Goal: Task Accomplishment & Management: Use online tool/utility

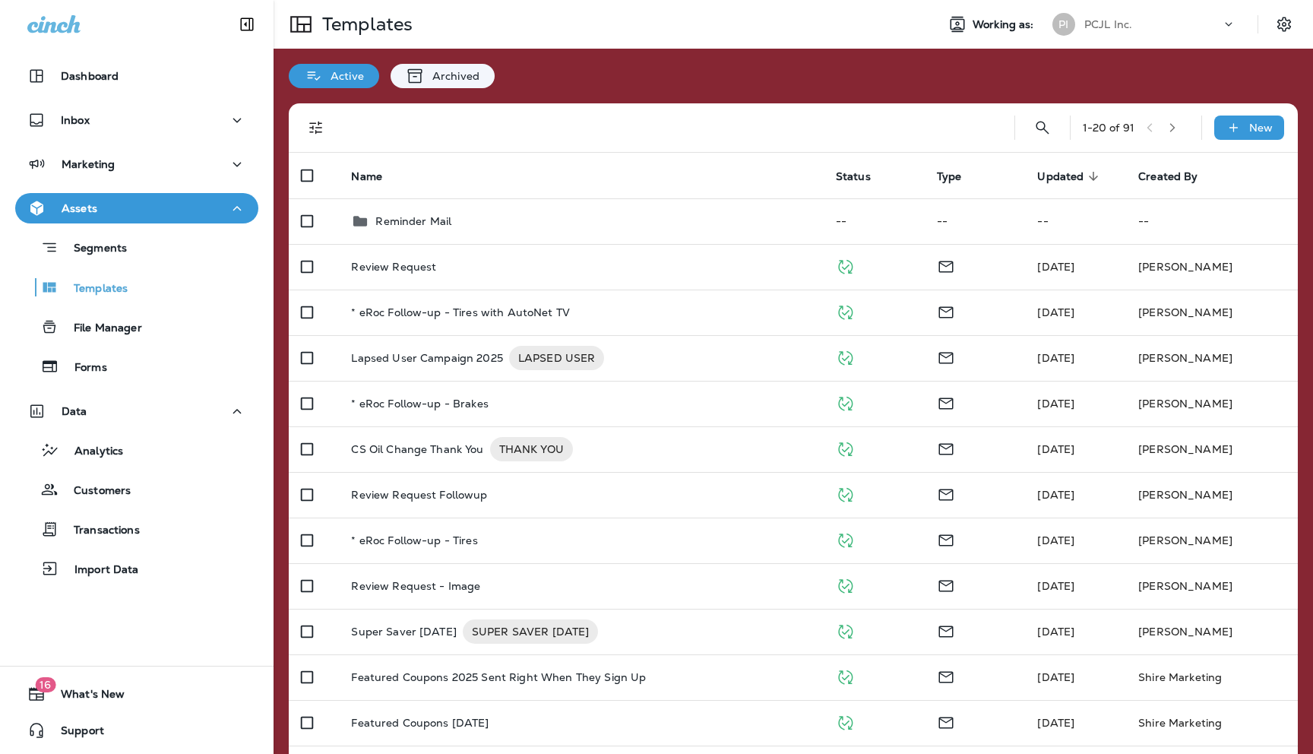
click at [1134, 17] on div "PCJL Inc." at bounding box center [1152, 24] width 137 height 23
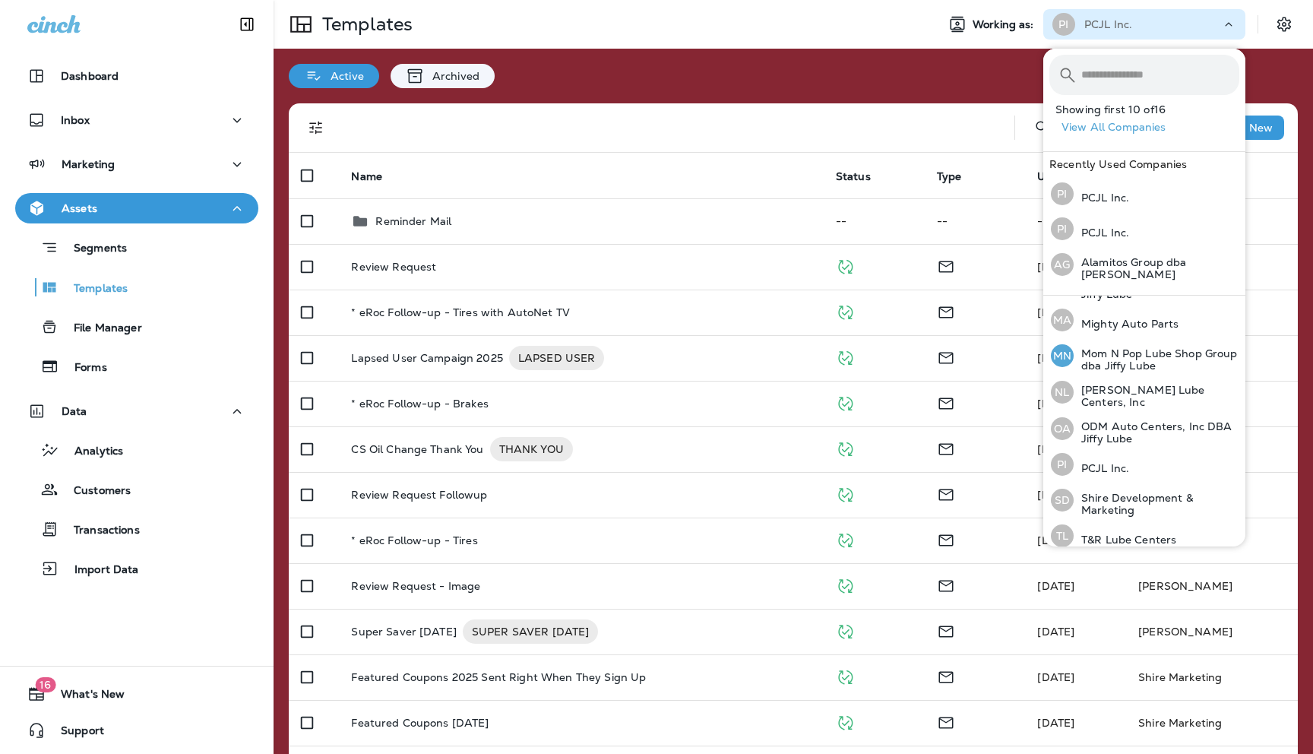
scroll to position [325, 0]
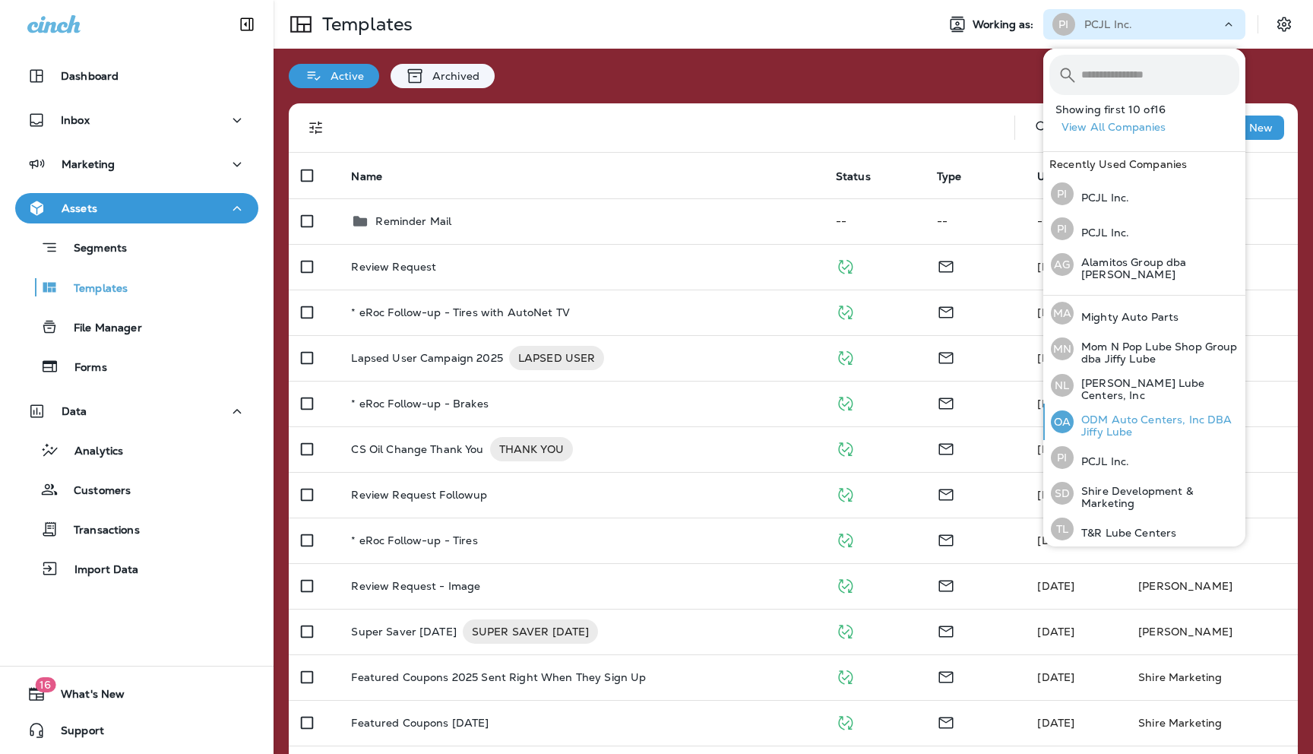
click at [1102, 413] on p "ODM Auto Centers, Inc DBA Jiffy Lube" at bounding box center [1157, 425] width 166 height 24
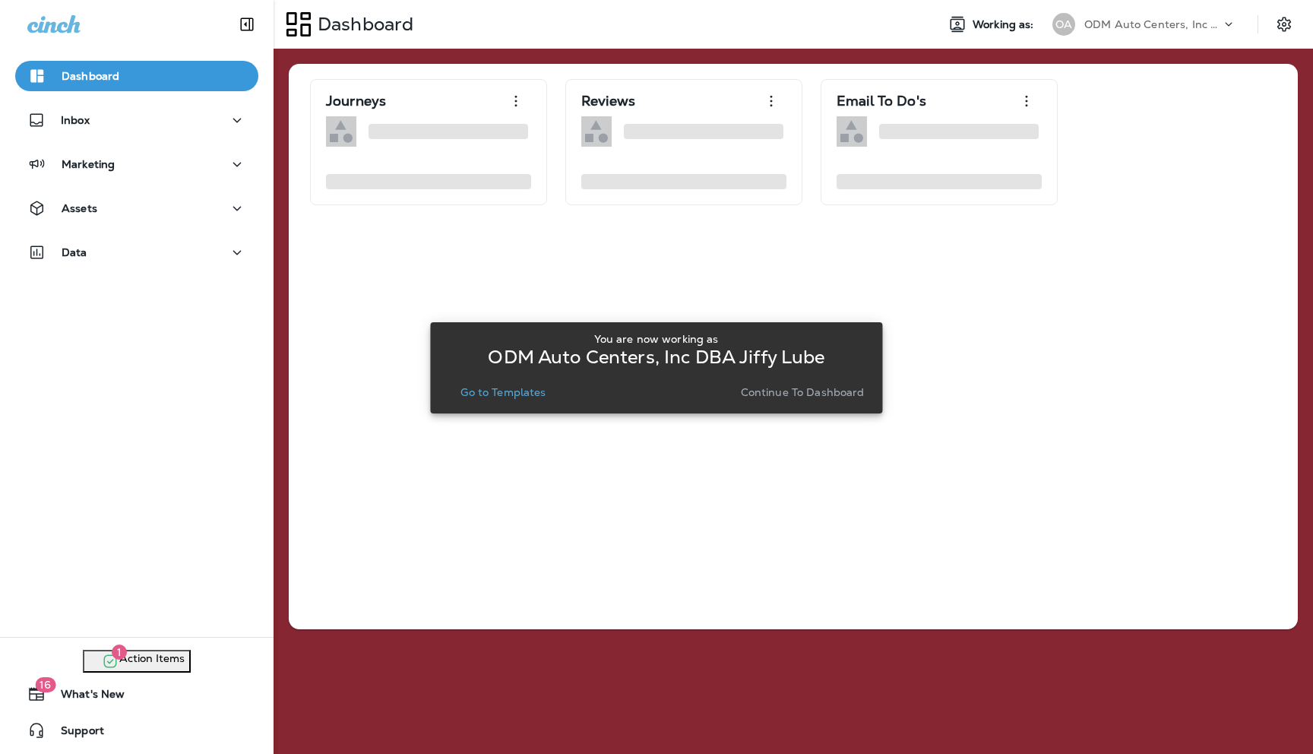
click at [785, 393] on p "Continue to Dashboard" at bounding box center [803, 392] width 124 height 12
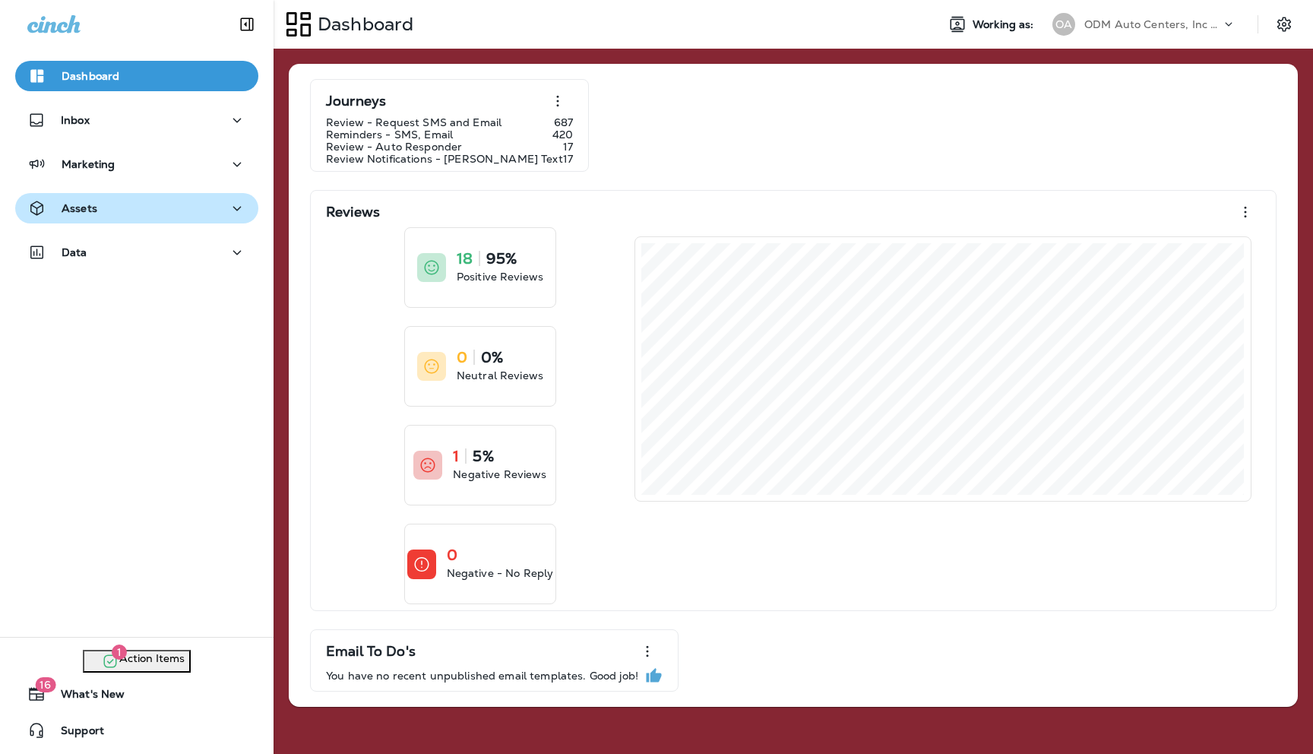
click at [188, 210] on div "Assets" at bounding box center [136, 208] width 219 height 19
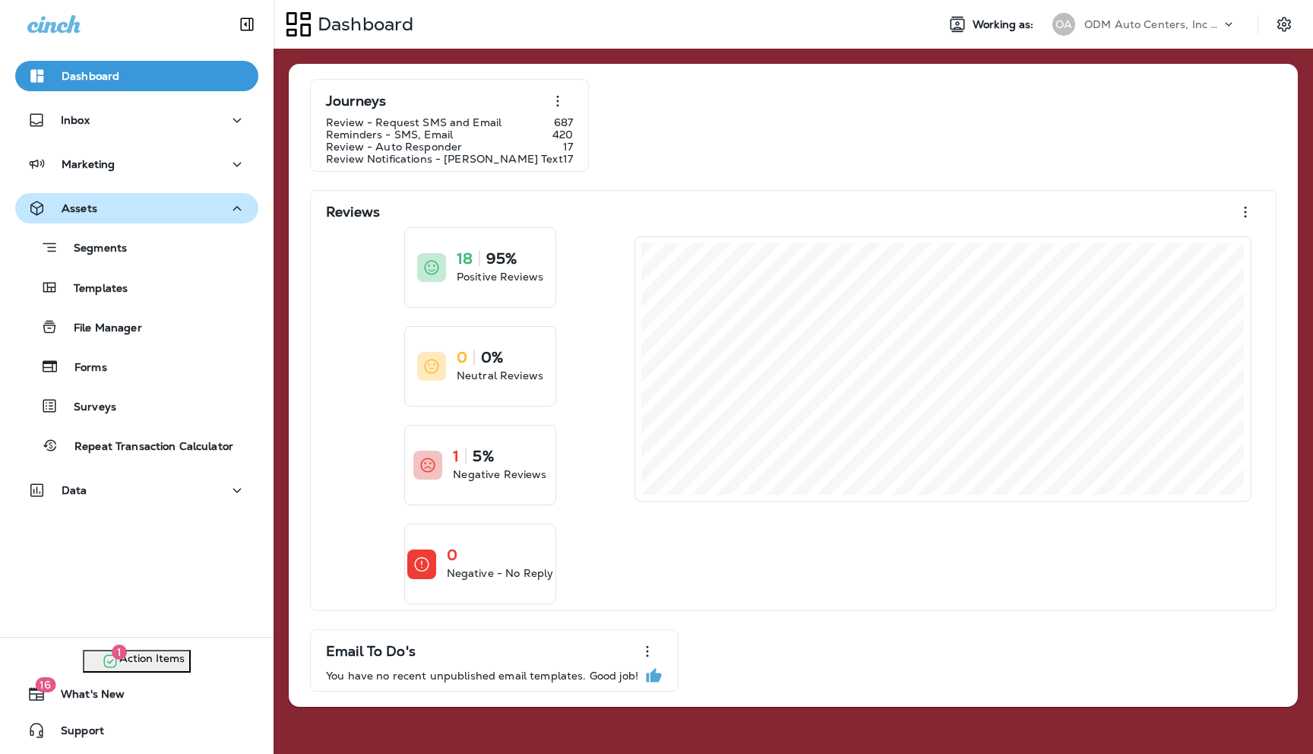
click at [188, 214] on div "Assets" at bounding box center [136, 208] width 219 height 19
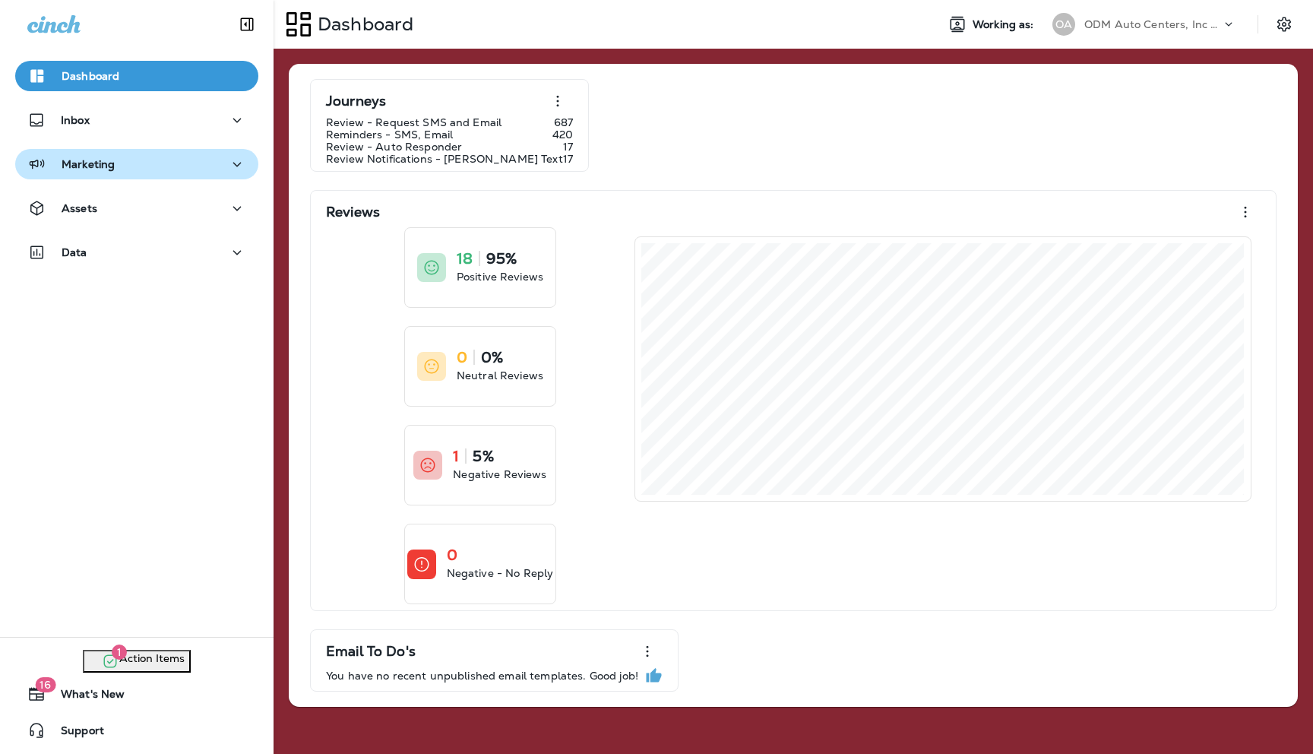
click at [226, 164] on div "Marketing" at bounding box center [136, 164] width 219 height 19
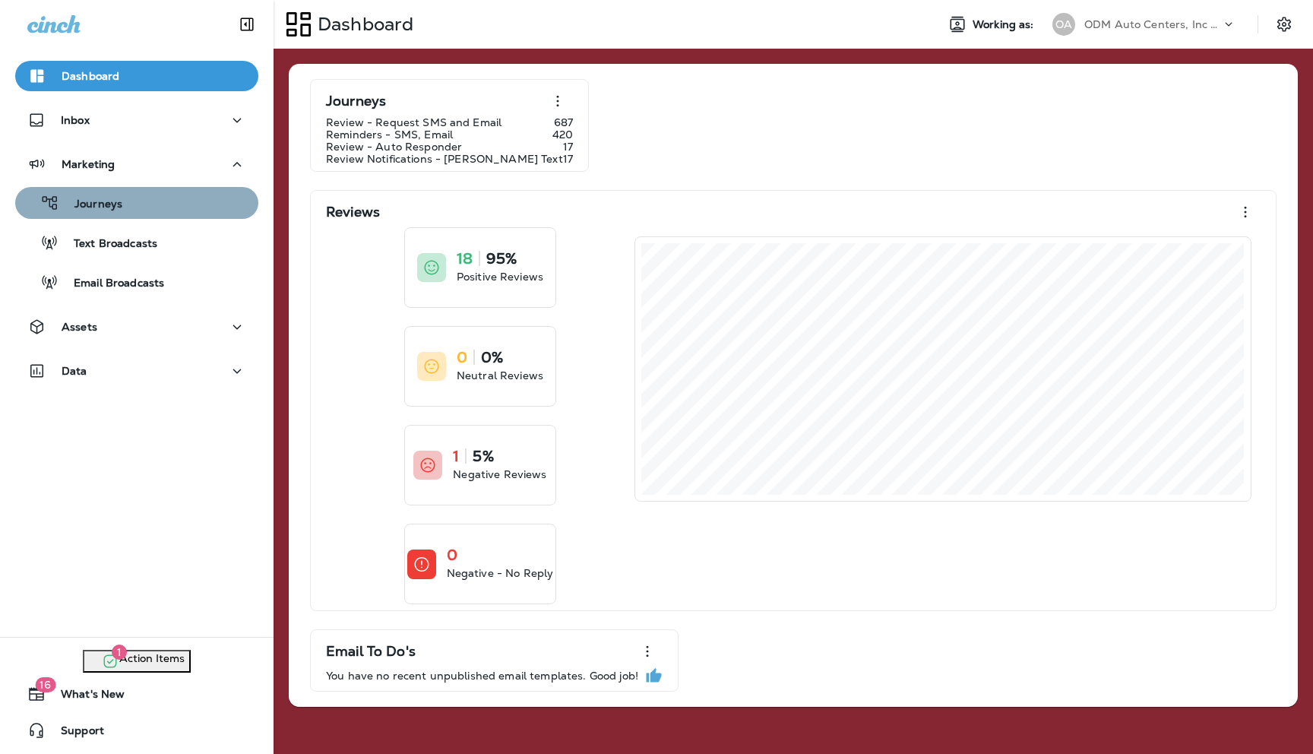
click at [128, 204] on div "Journeys" at bounding box center [136, 202] width 231 height 23
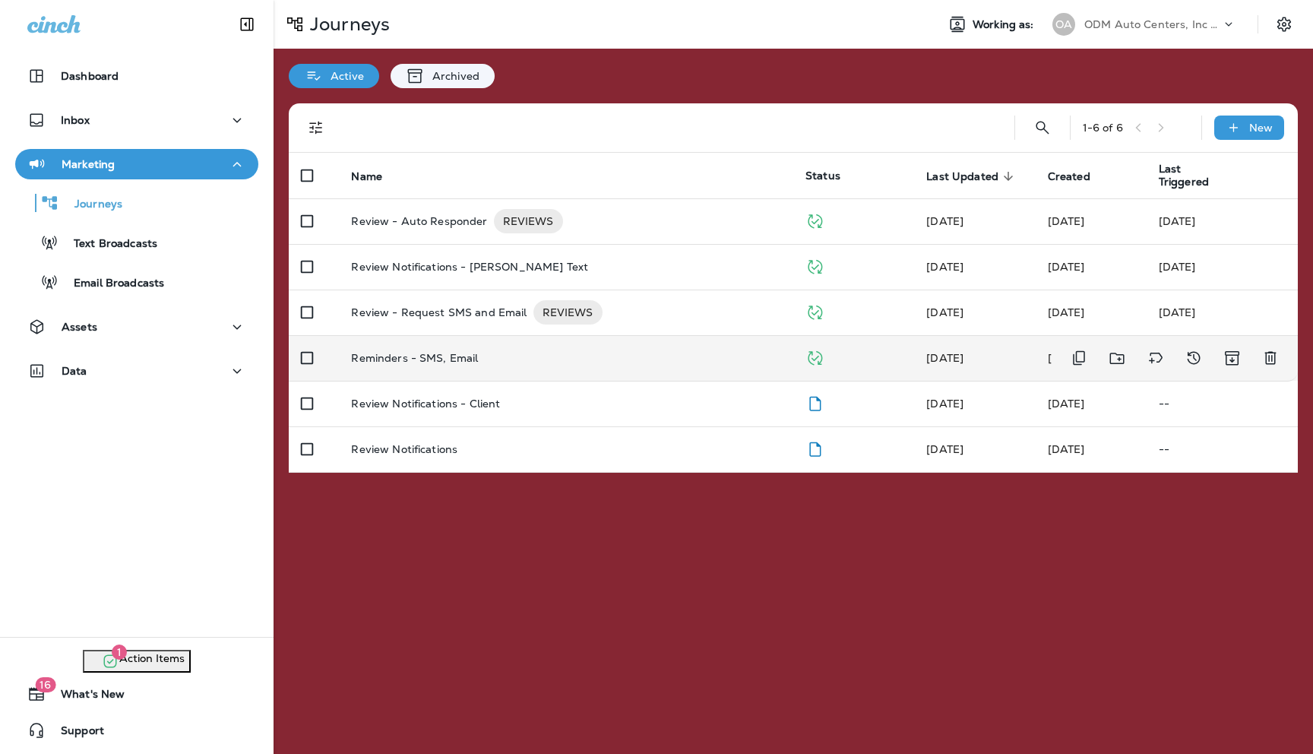
click at [460, 359] on p "Reminders - SMS, Email" at bounding box center [414, 358] width 127 height 12
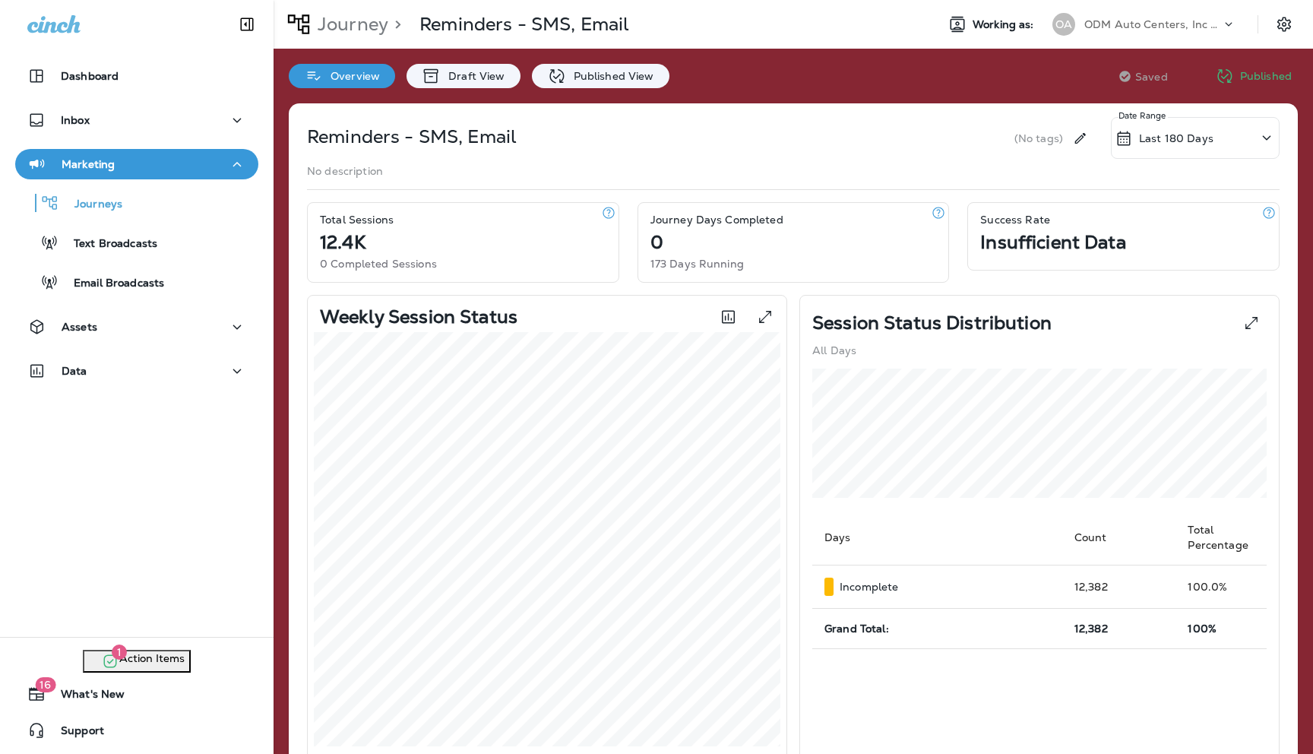
click at [1266, 139] on icon at bounding box center [1267, 137] width 8 height 5
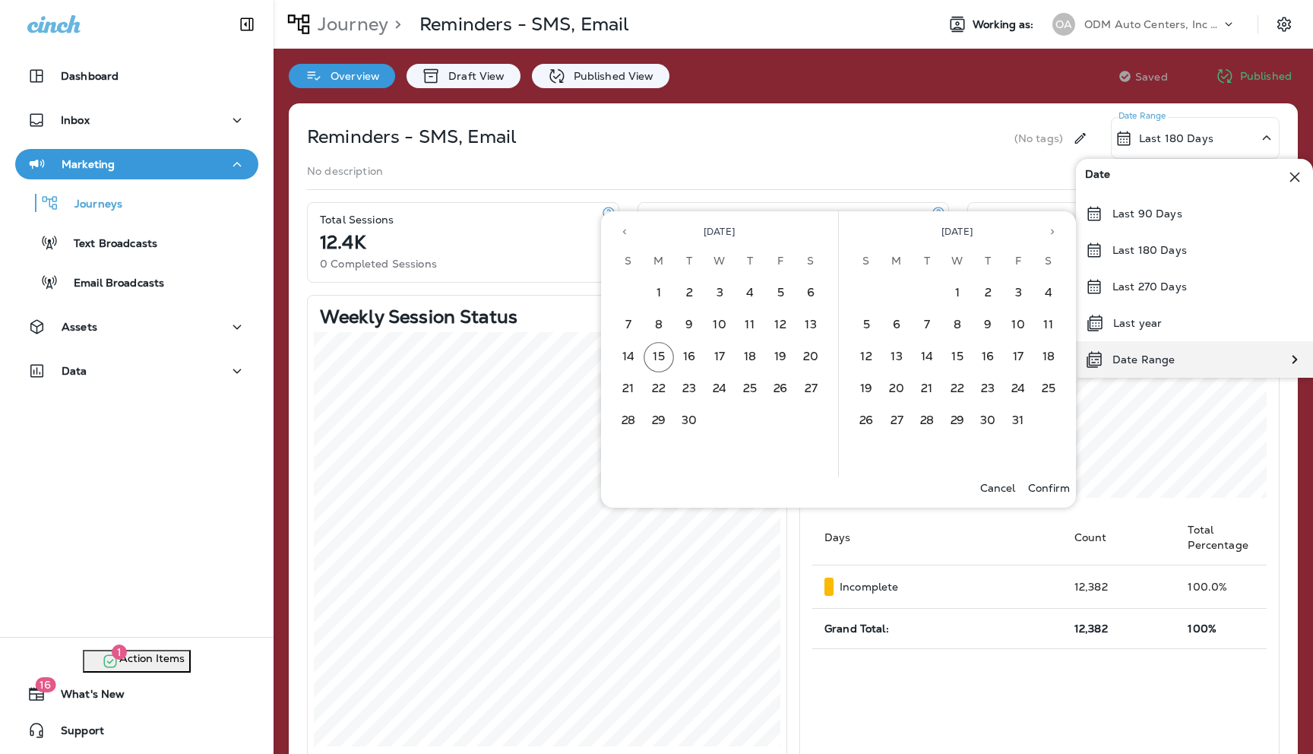
click at [1149, 362] on p "Date Range" at bounding box center [1143, 359] width 62 height 12
click at [627, 233] on icon "Previous month" at bounding box center [624, 231] width 11 height 11
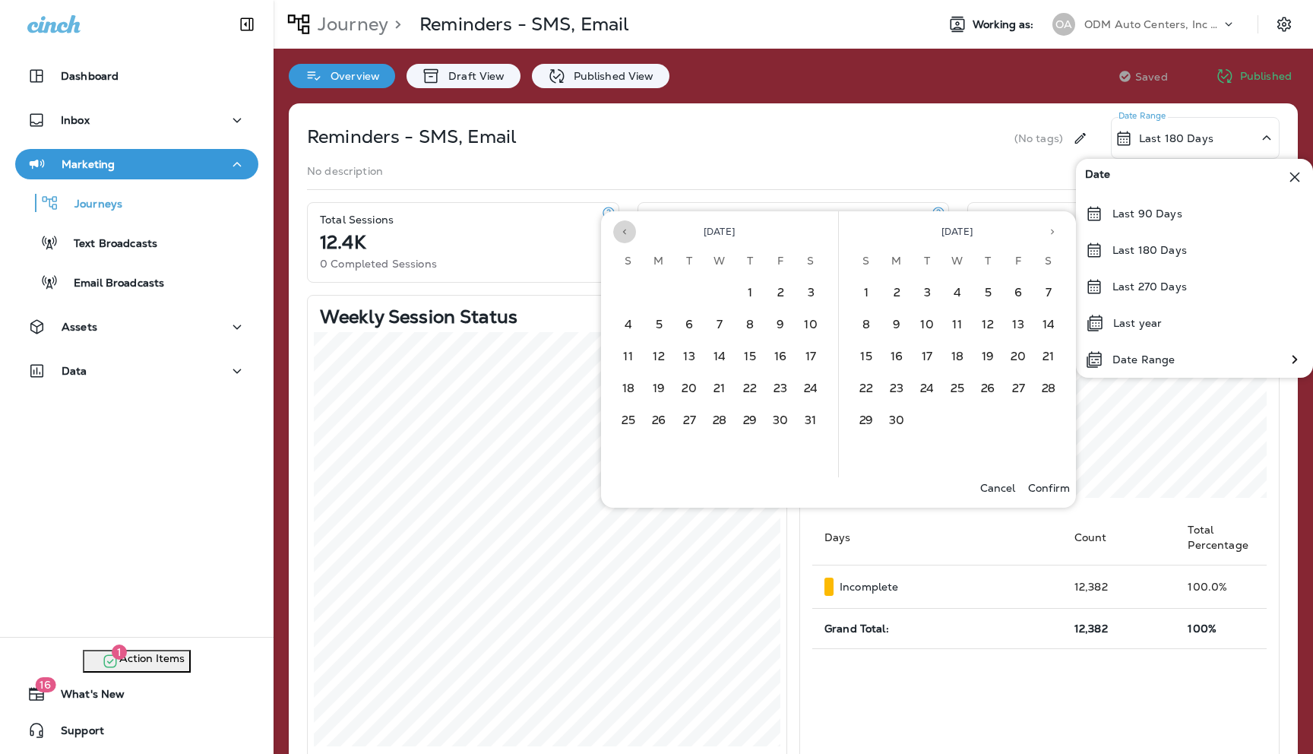
click at [627, 233] on icon "Previous month" at bounding box center [624, 231] width 11 height 11
click at [722, 289] on button "1" at bounding box center [719, 293] width 30 height 30
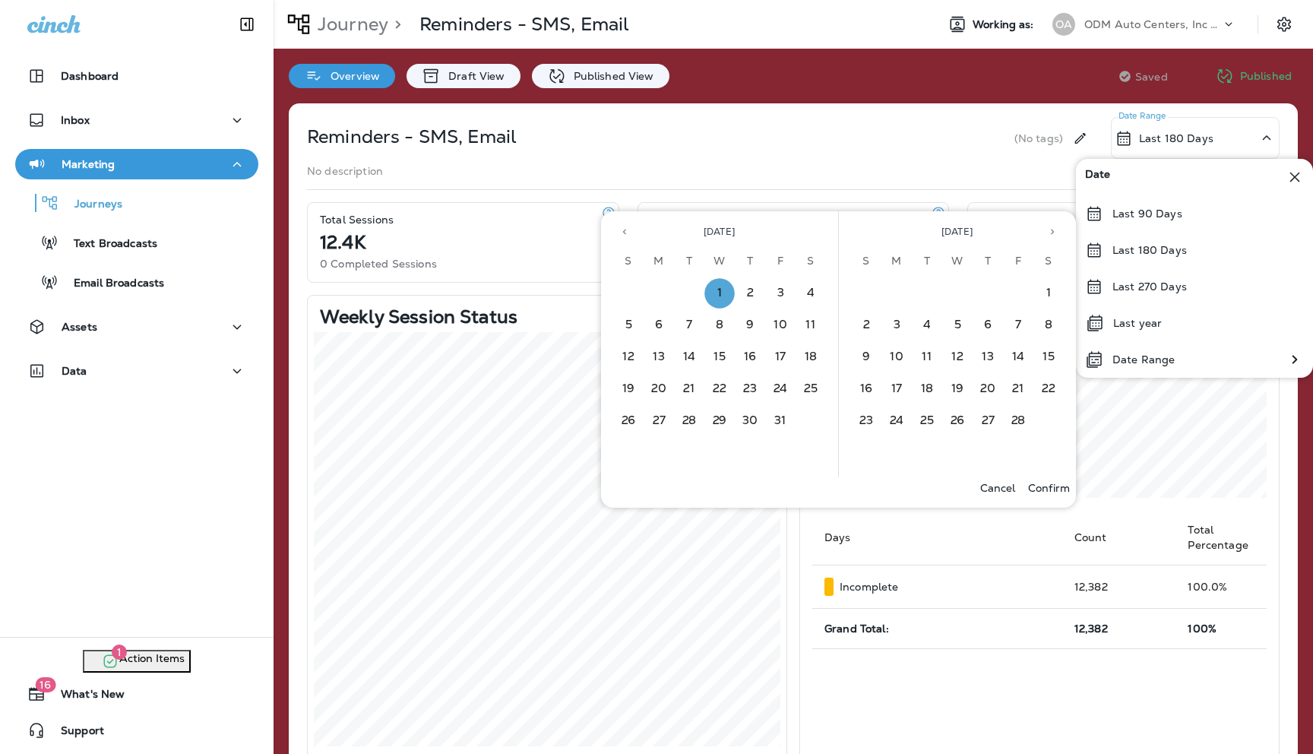
click at [1053, 230] on icon "Next month" at bounding box center [1052, 231] width 3 height 5
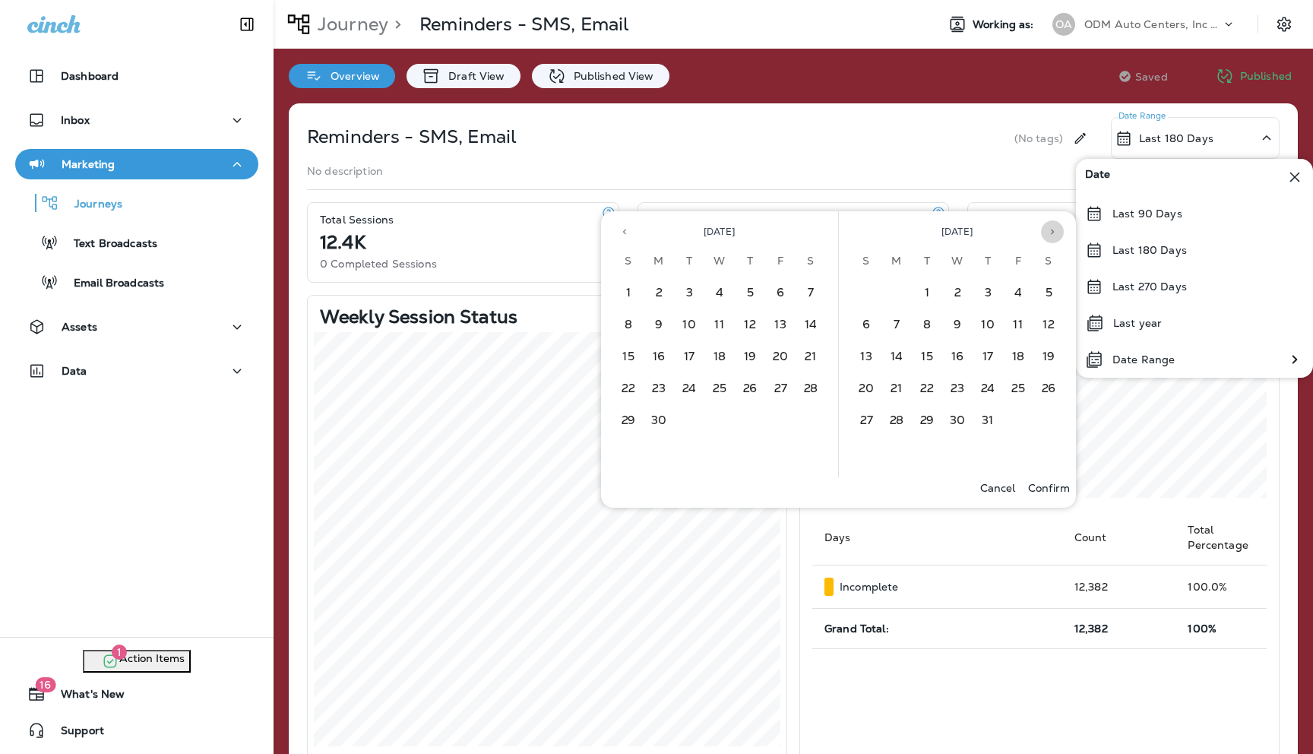
click at [1053, 230] on icon "Next month" at bounding box center [1052, 231] width 3 height 5
click at [873, 358] on button "14" at bounding box center [866, 357] width 30 height 30
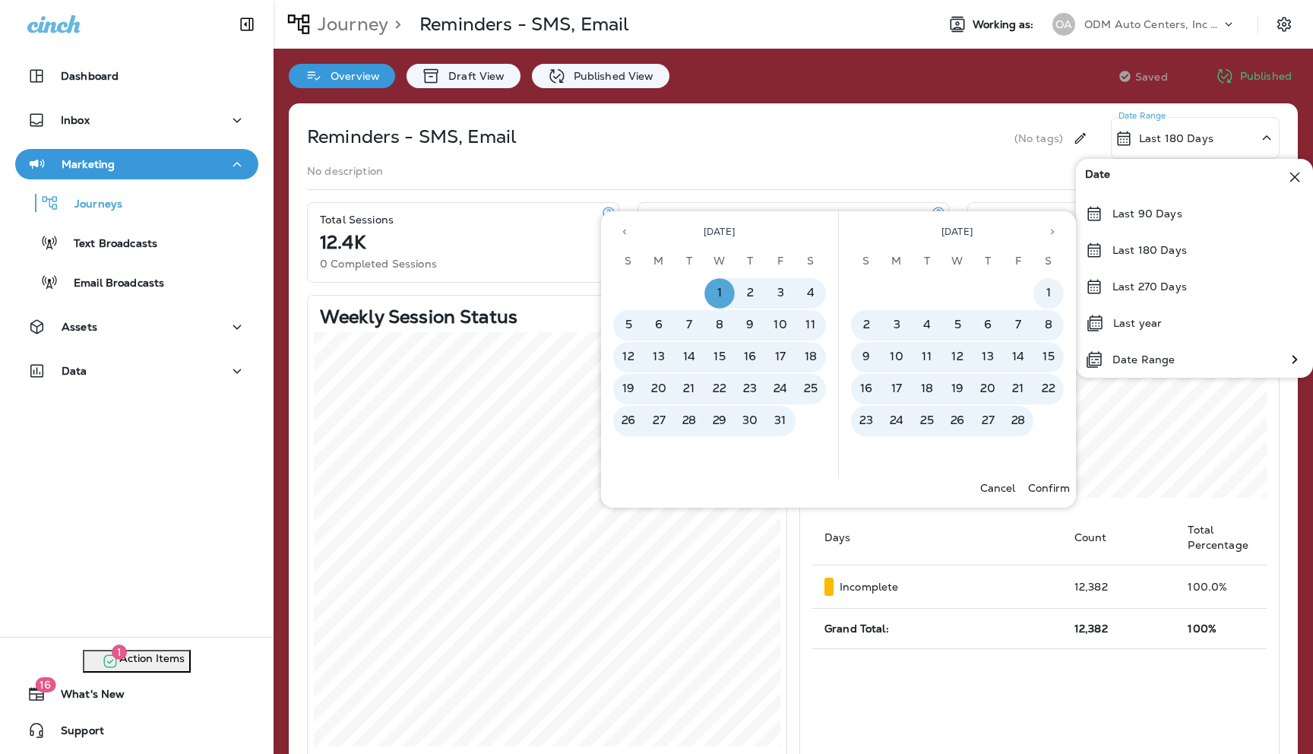
click at [1061, 486] on p "Confirm" at bounding box center [1049, 488] width 42 height 12
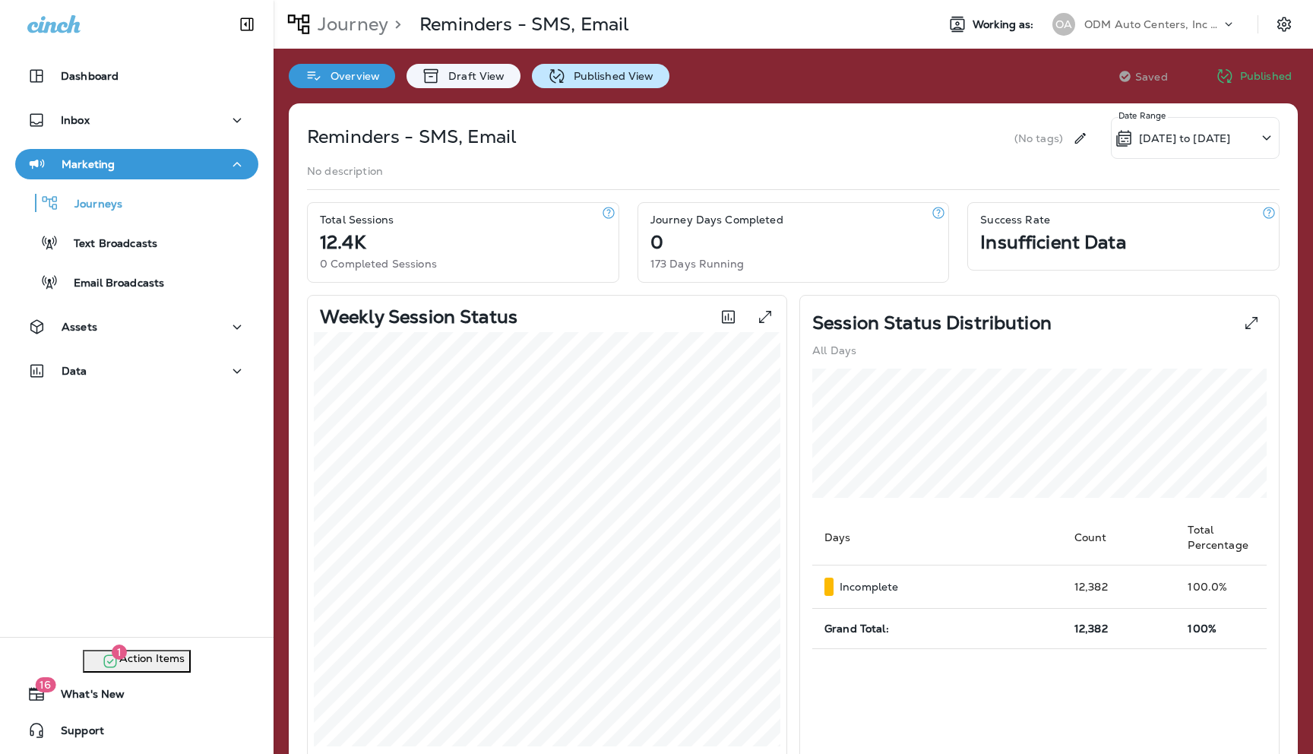
click at [596, 81] on p "Published View" at bounding box center [610, 76] width 88 height 12
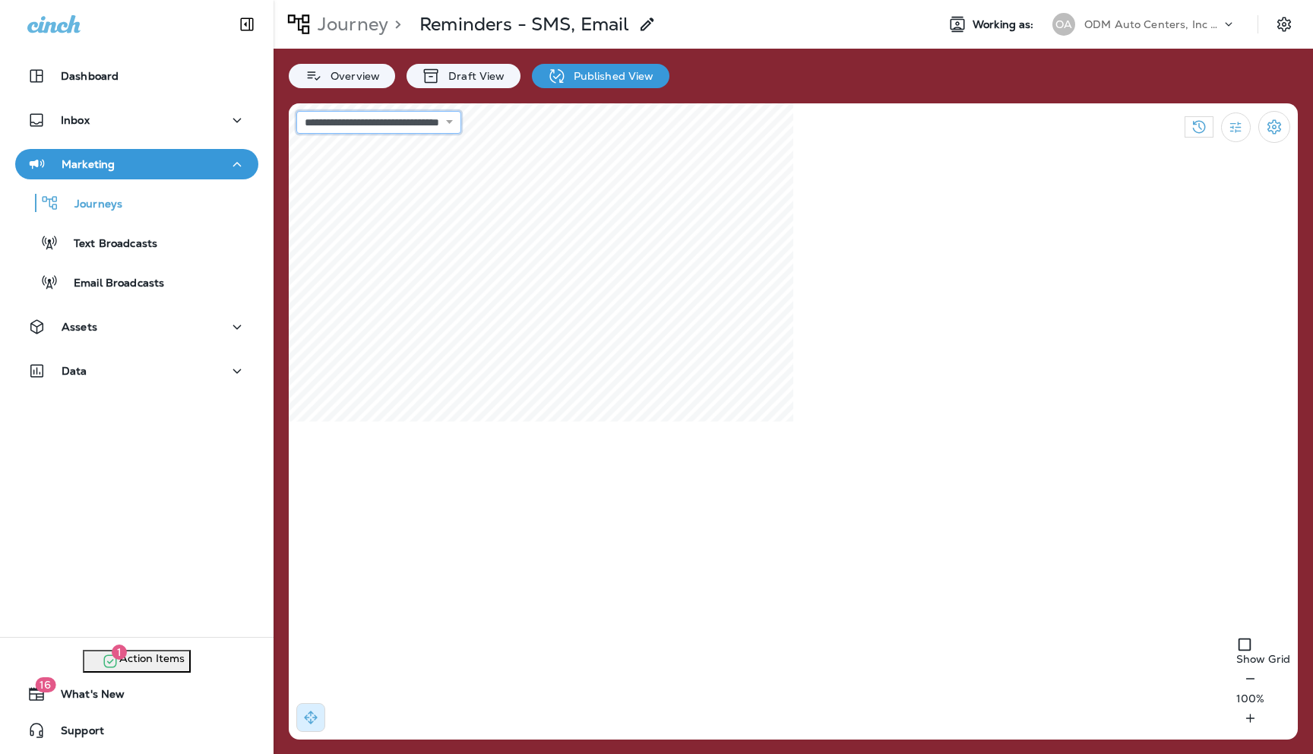
click at [461, 121] on select "**********" at bounding box center [378, 122] width 165 height 23
click at [122, 283] on p "Email Broadcasts" at bounding box center [112, 284] width 106 height 14
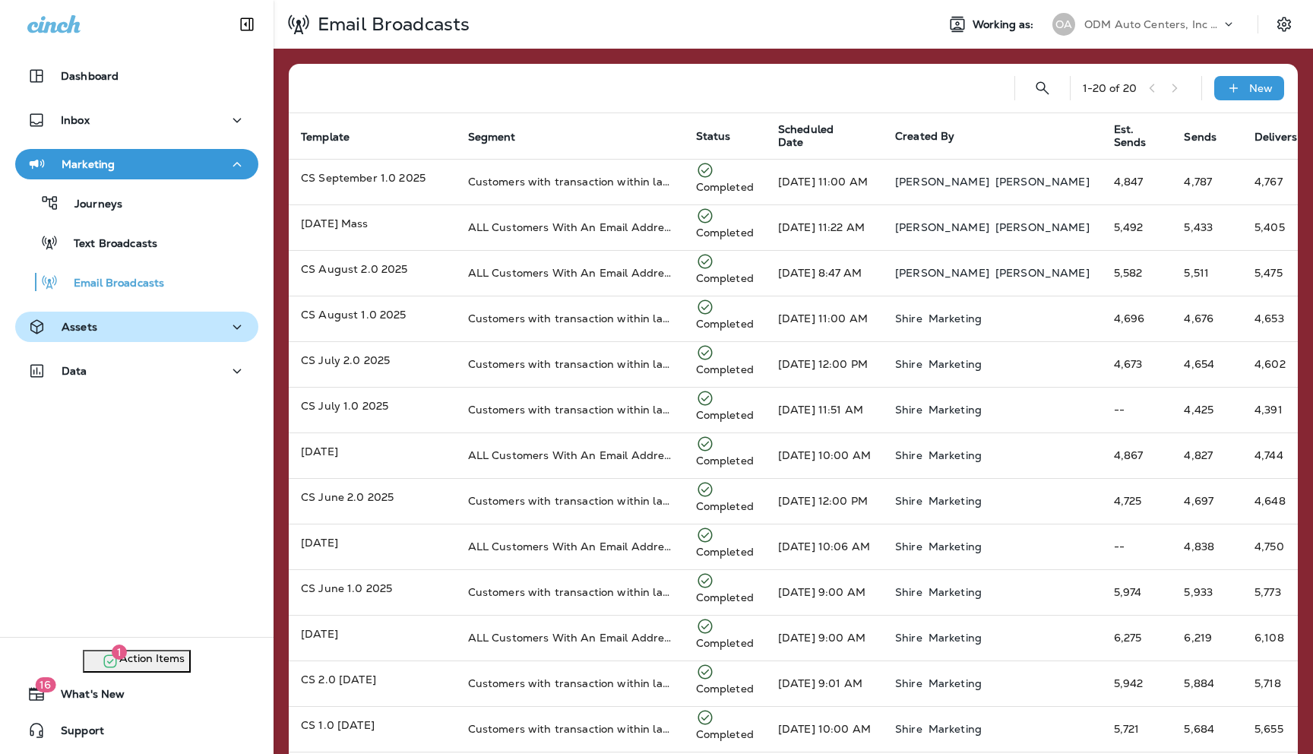
click at [207, 319] on div "Assets" at bounding box center [136, 327] width 219 height 19
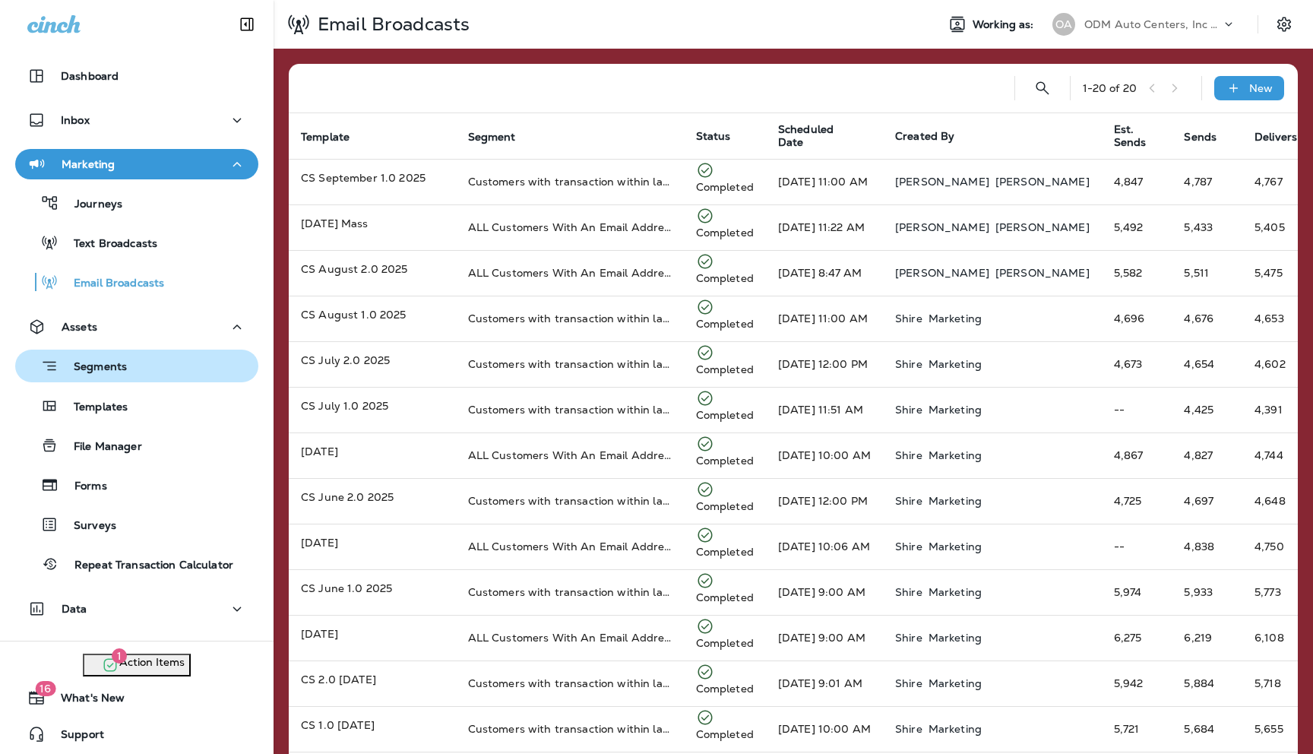
click at [226, 372] on div "Segments" at bounding box center [136, 366] width 231 height 24
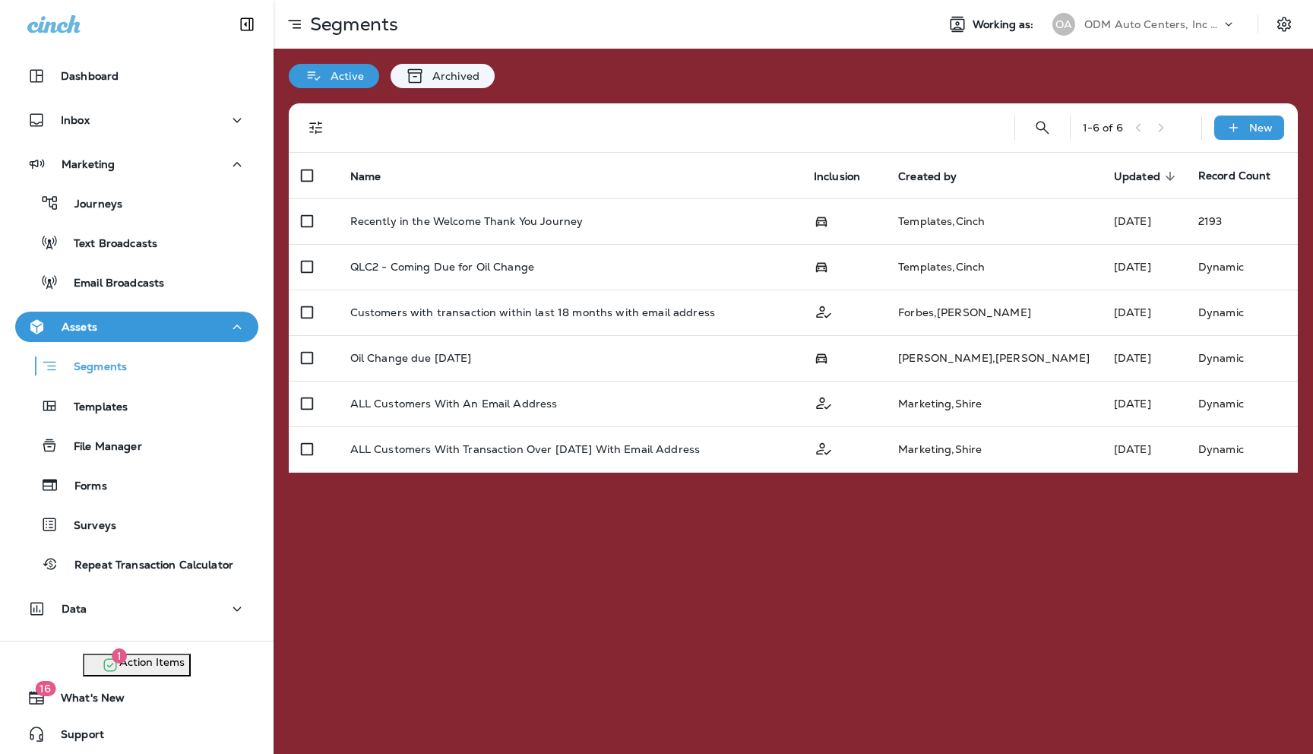
click at [226, 328] on div "Assets" at bounding box center [136, 327] width 219 height 19
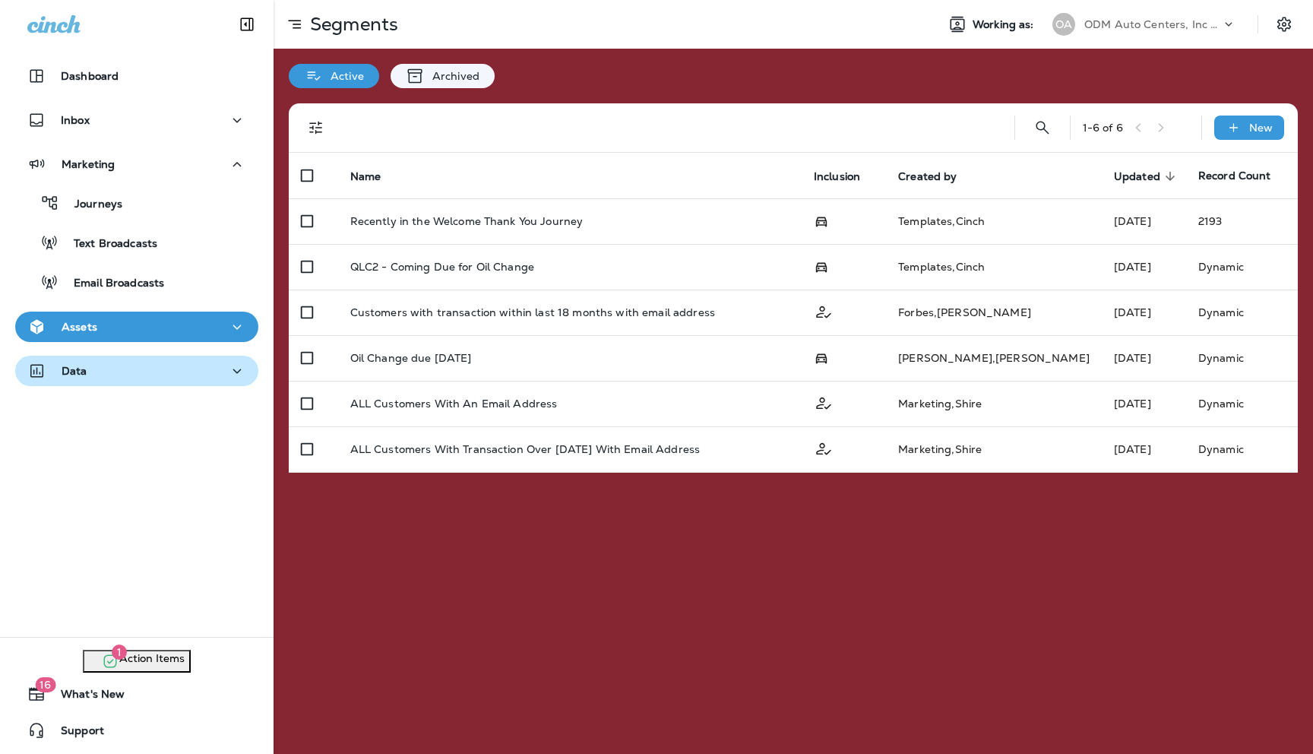
click at [226, 372] on div "Data" at bounding box center [136, 371] width 219 height 19
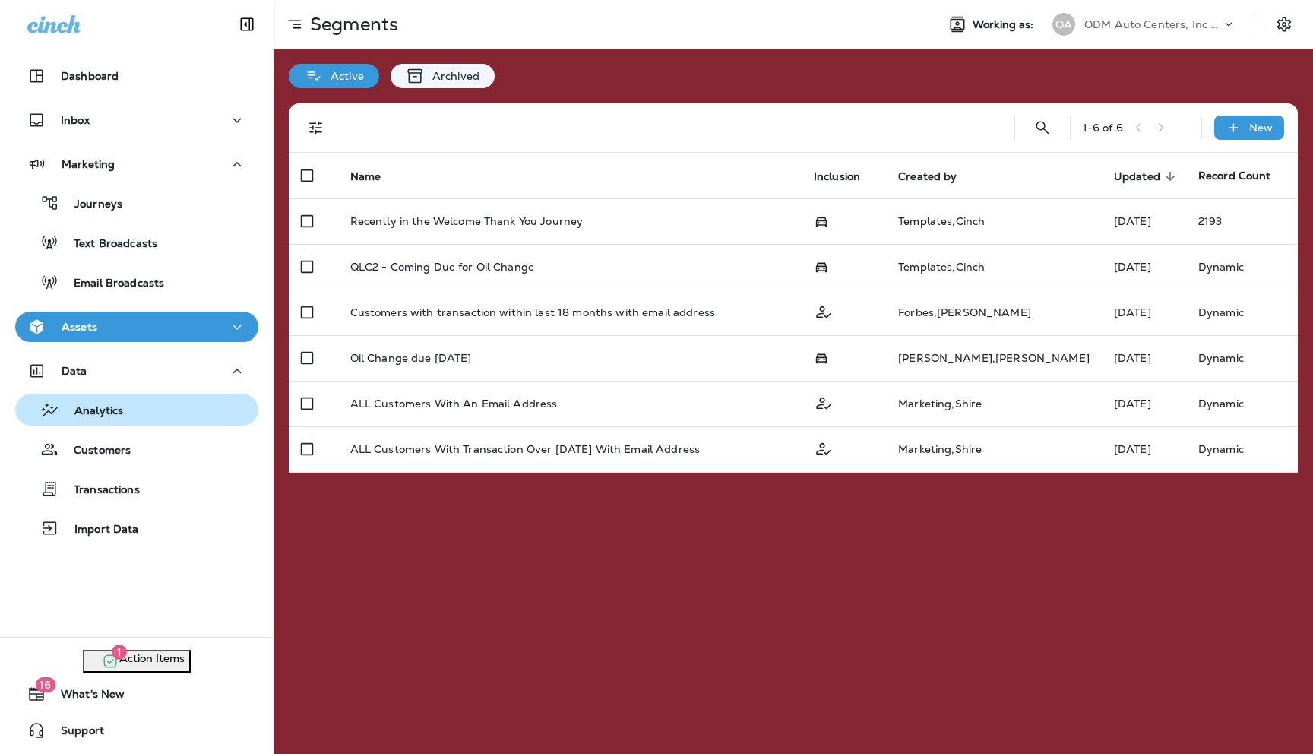
click at [102, 413] on p "Analytics" at bounding box center [91, 411] width 64 height 14
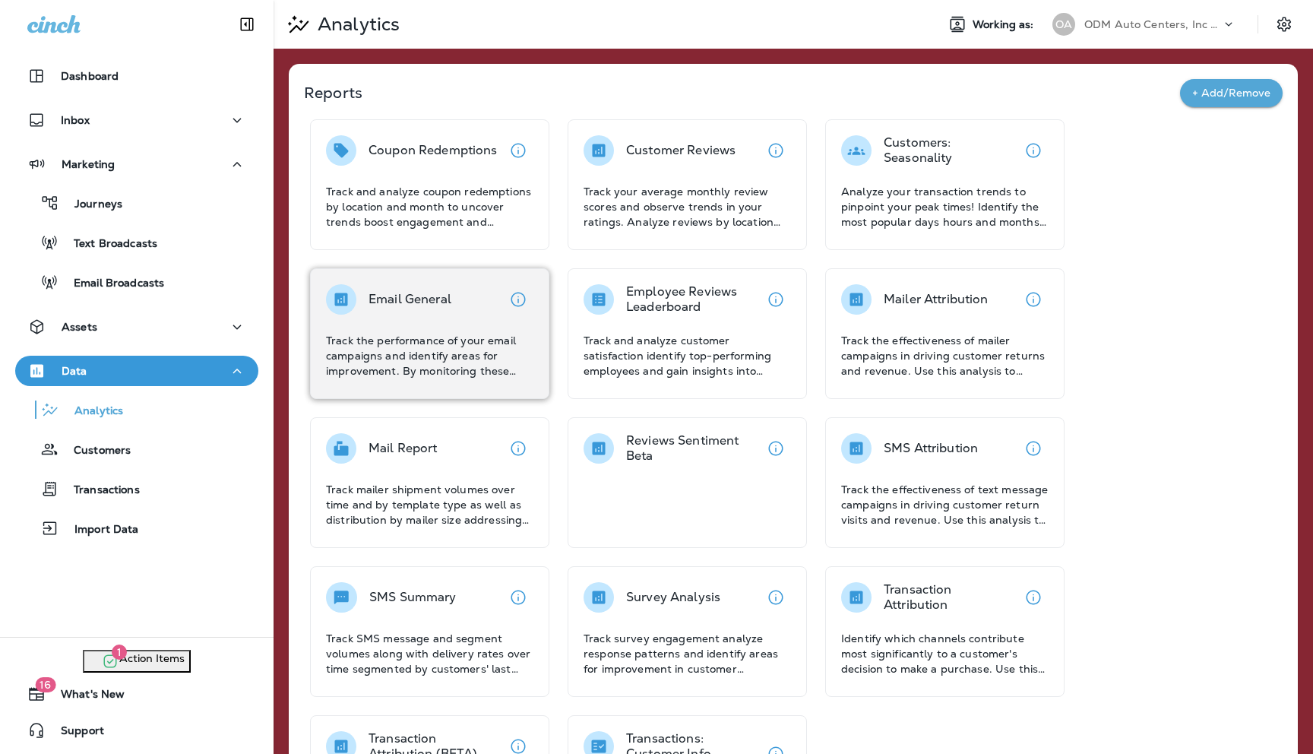
click at [444, 356] on p "Track the performance of your email campaigns and identify areas for improvemen…" at bounding box center [429, 356] width 207 height 46
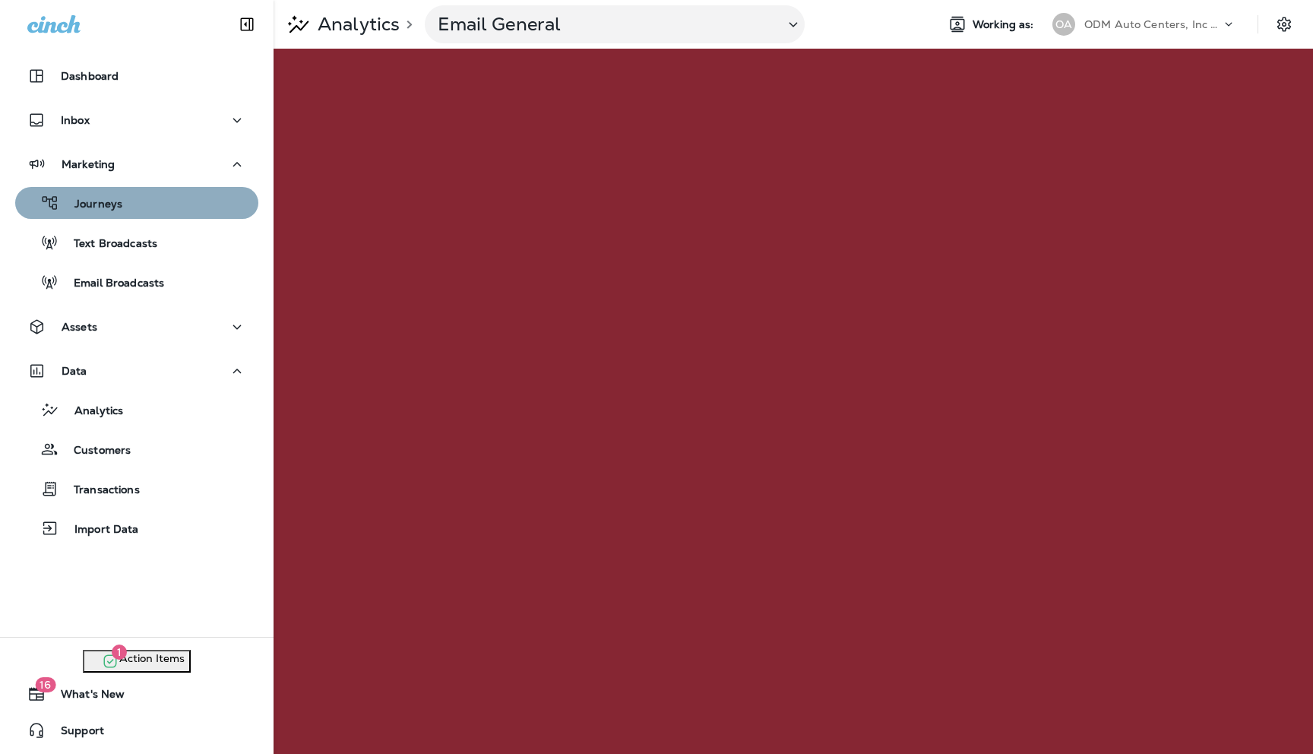
click at [103, 199] on p "Journeys" at bounding box center [90, 205] width 63 height 14
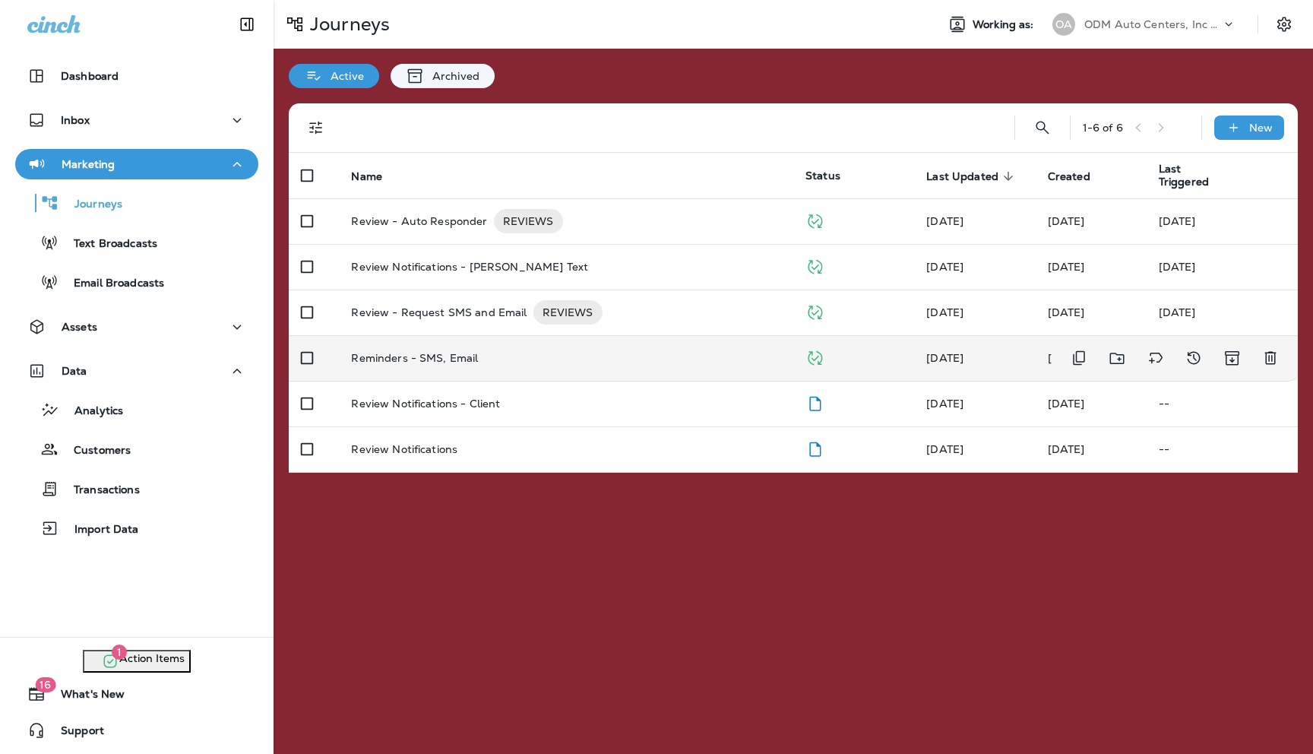
click at [419, 357] on p "Reminders - SMS, Email" at bounding box center [414, 358] width 127 height 12
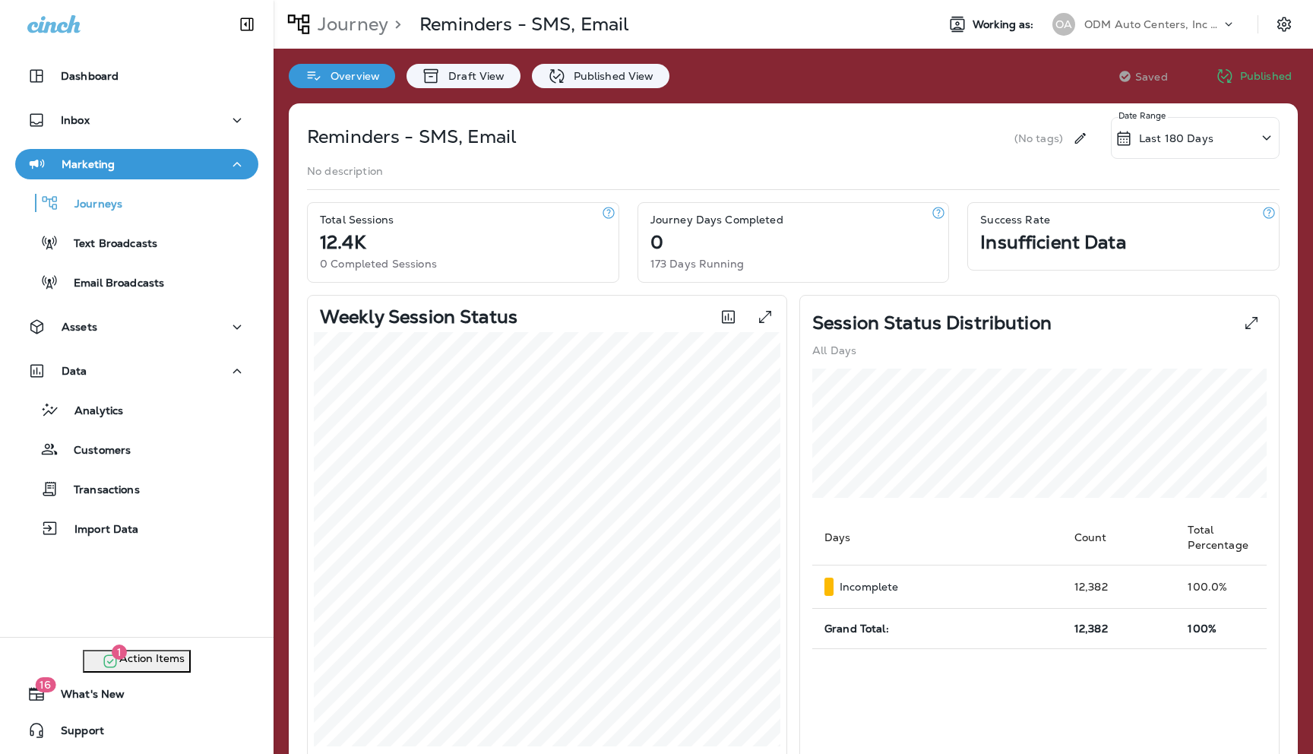
click at [1266, 133] on icon at bounding box center [1266, 137] width 18 height 19
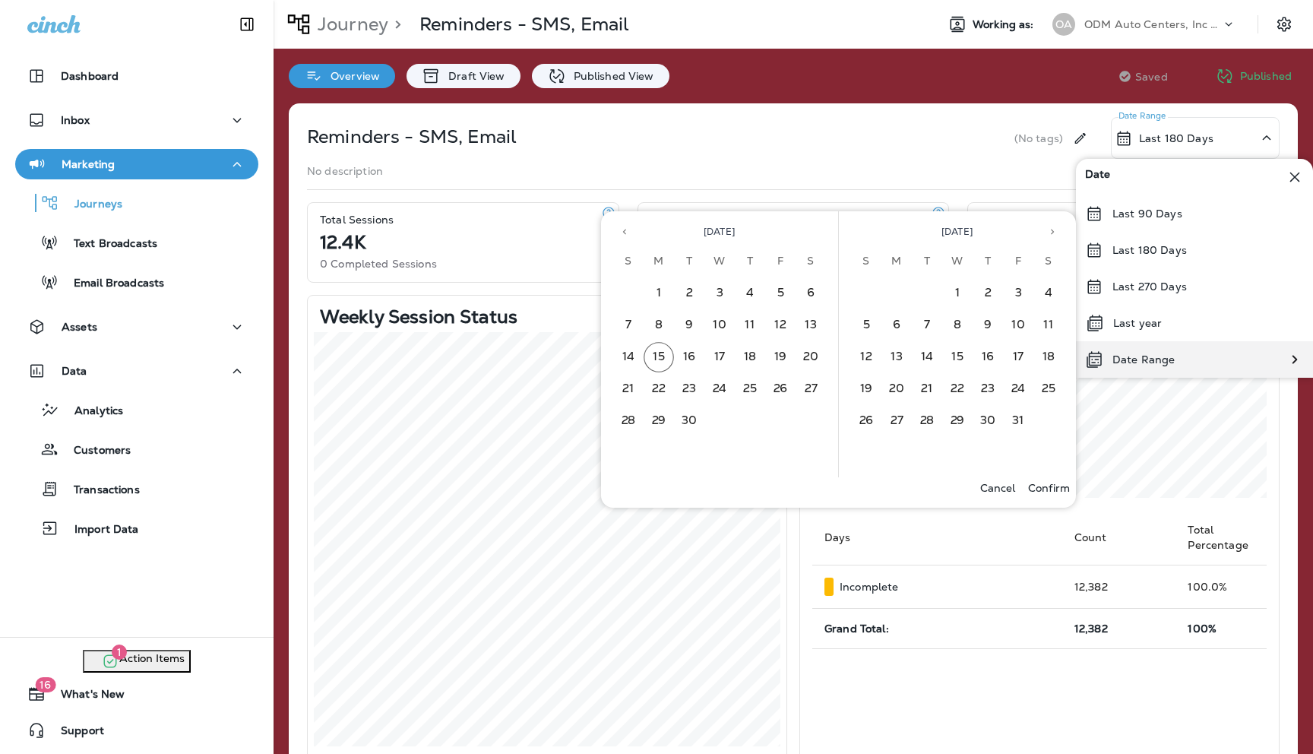
click at [1136, 365] on p "Date Range" at bounding box center [1143, 359] width 62 height 12
click at [619, 231] on icon "Previous month" at bounding box center [624, 231] width 11 height 11
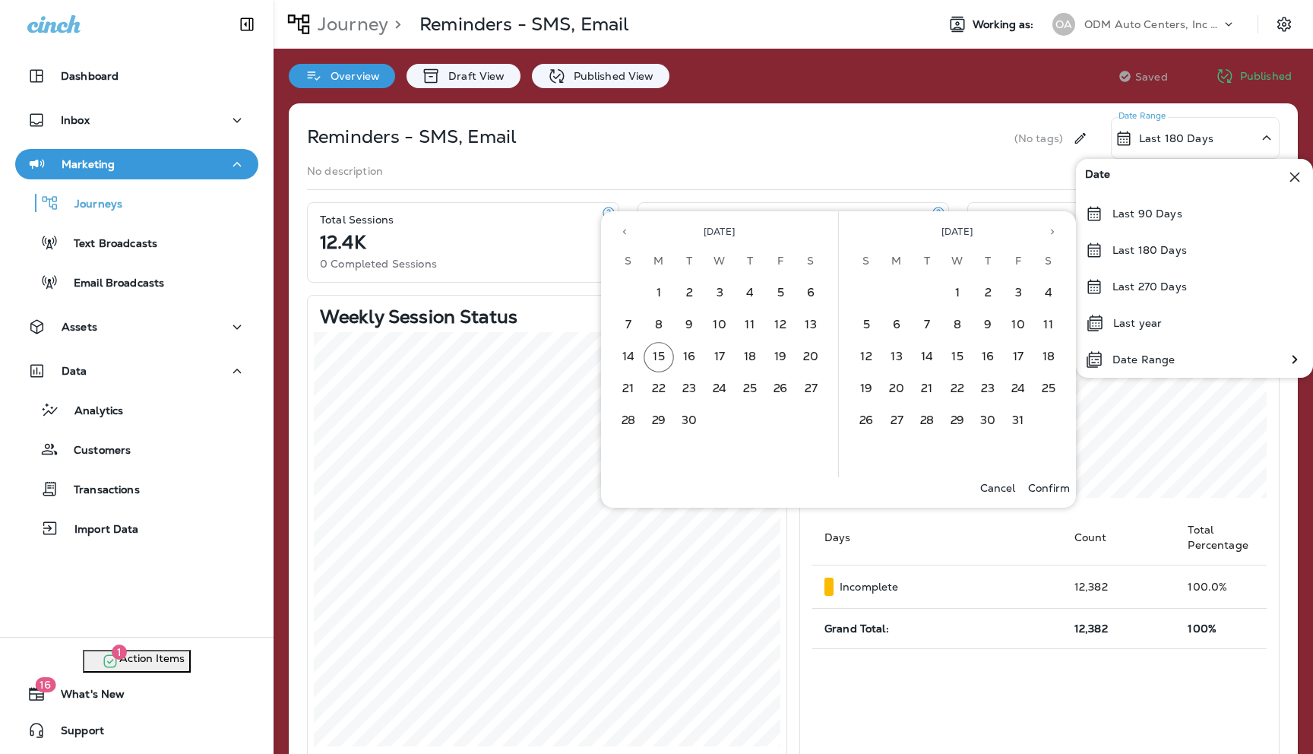
click at [619, 231] on icon "Previous month" at bounding box center [624, 231] width 11 height 11
click at [625, 233] on icon "Previous month" at bounding box center [624, 231] width 11 height 11
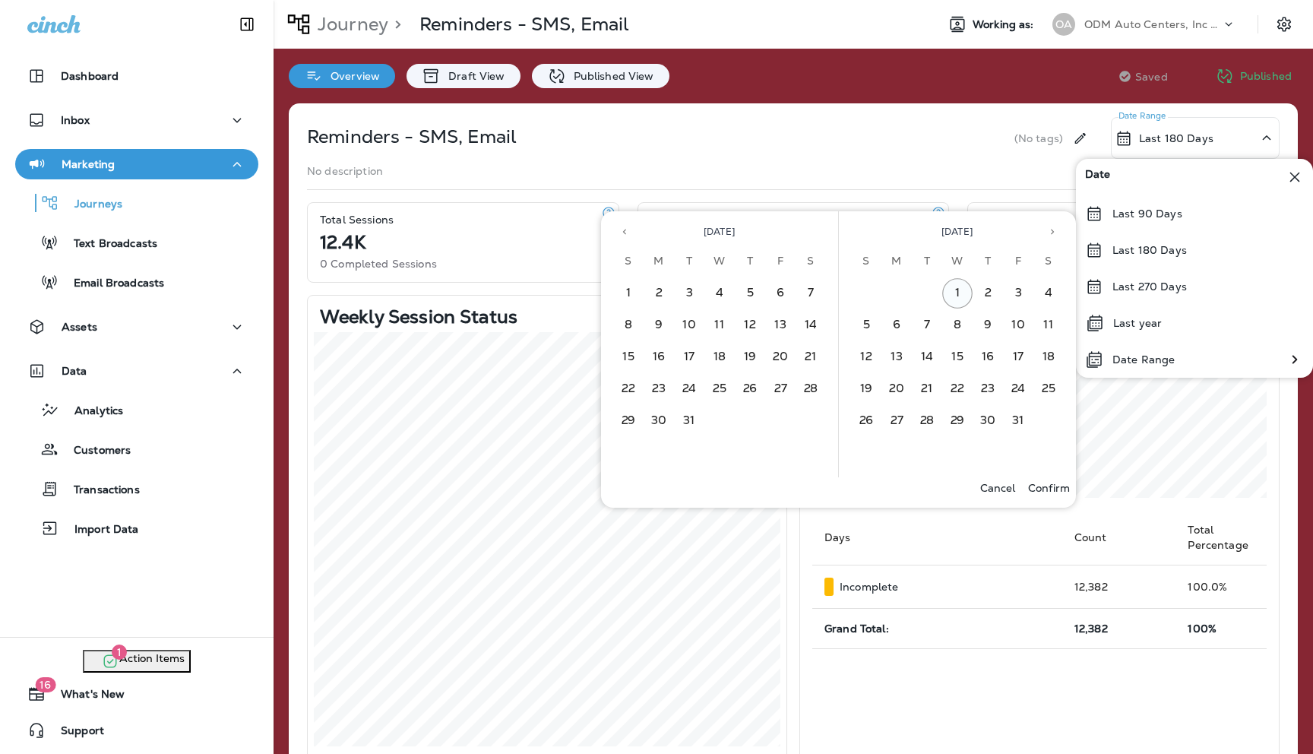
click at [960, 290] on button "1" at bounding box center [957, 293] width 30 height 30
click at [1054, 229] on icon "Next month" at bounding box center [1052, 231] width 11 height 11
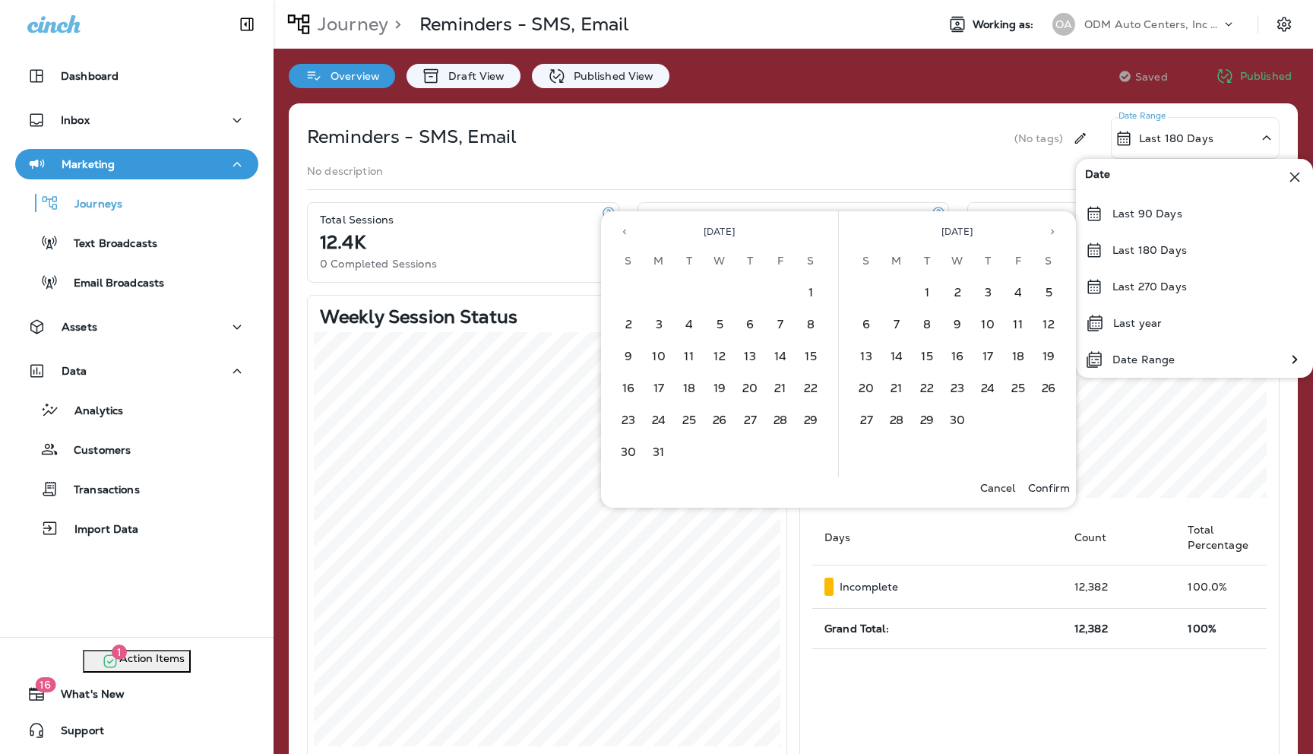
click at [1054, 229] on icon "Next month" at bounding box center [1052, 231] width 11 height 11
click at [867, 357] on button "14" at bounding box center [866, 357] width 30 height 30
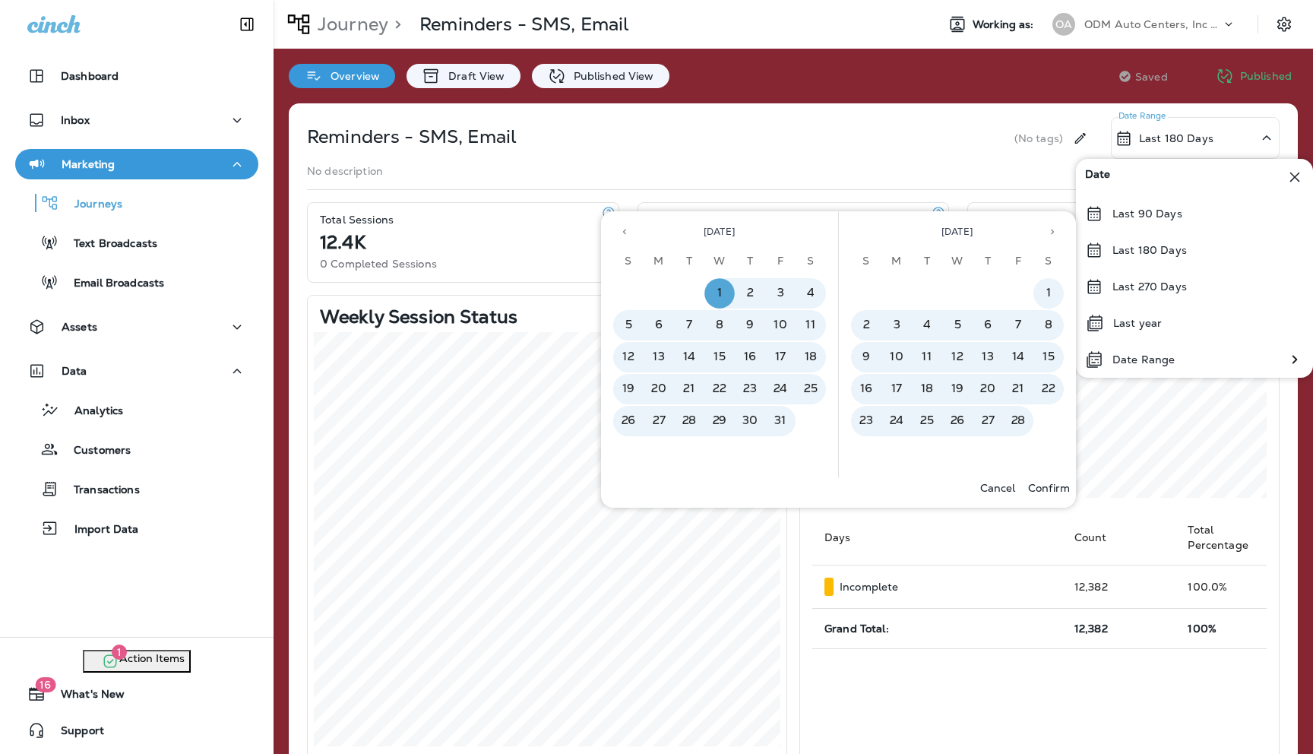
click at [1055, 489] on p "Confirm" at bounding box center [1049, 488] width 42 height 12
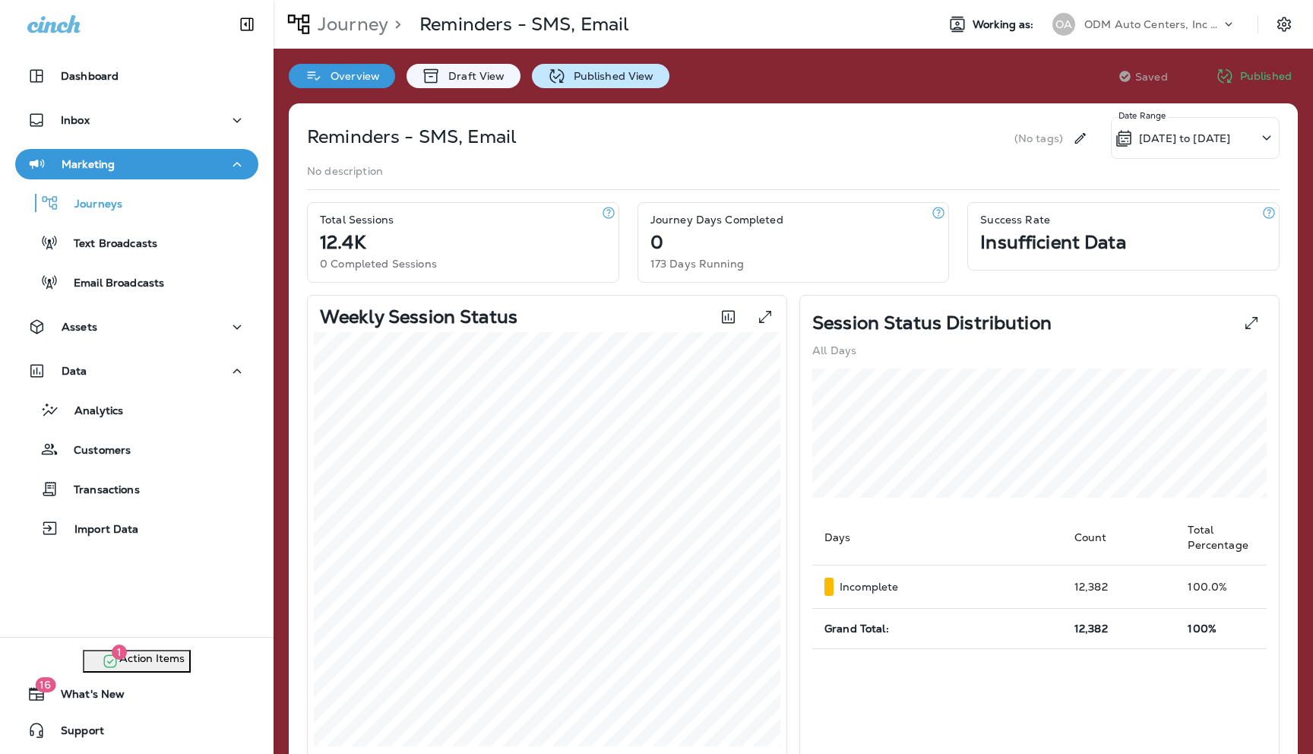
click at [580, 78] on p "Published View" at bounding box center [610, 76] width 88 height 12
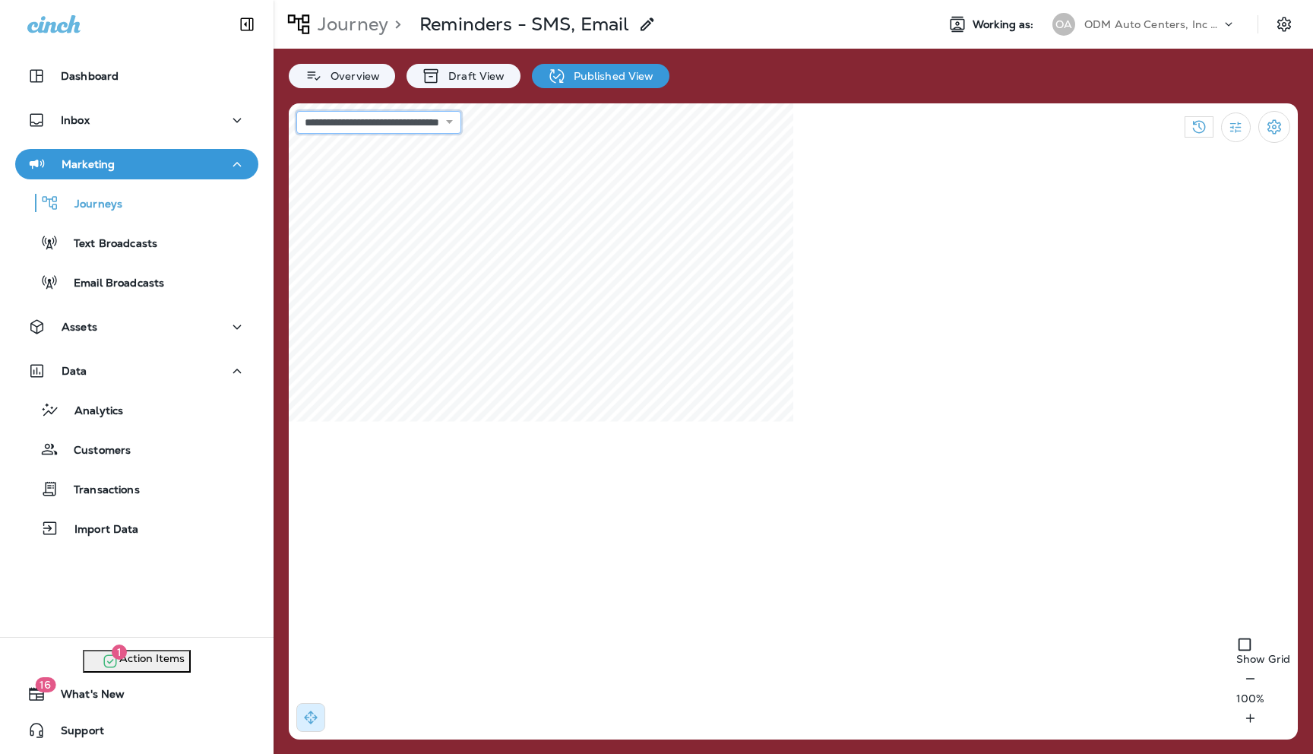
click at [461, 119] on select "**********" at bounding box center [378, 122] width 165 height 23
click at [296, 111] on select "**********" at bounding box center [378, 122] width 165 height 23
click at [461, 123] on select "**********" at bounding box center [378, 122] width 165 height 23
select select "**********"
click at [296, 111] on select "**********" at bounding box center [378, 122] width 165 height 23
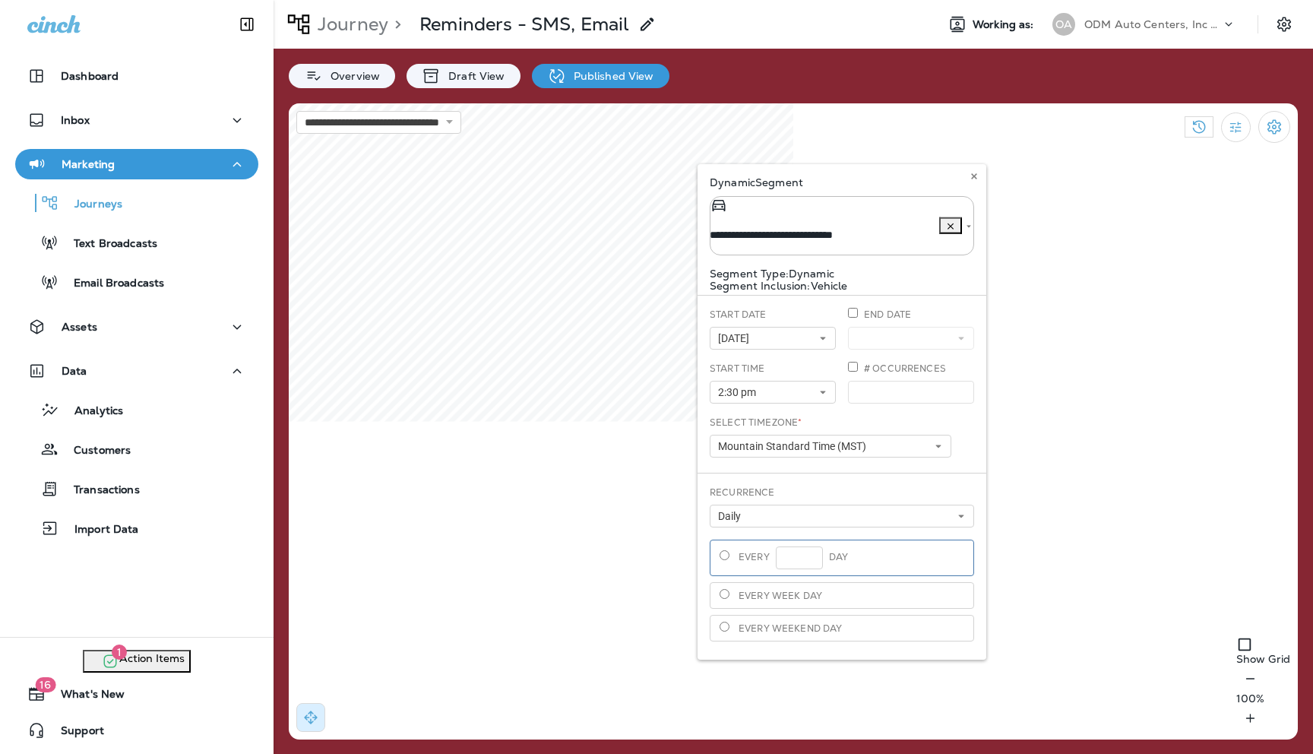
type input "**********"
click at [973, 173] on icon at bounding box center [974, 176] width 9 height 9
